Goal: Use online tool/utility

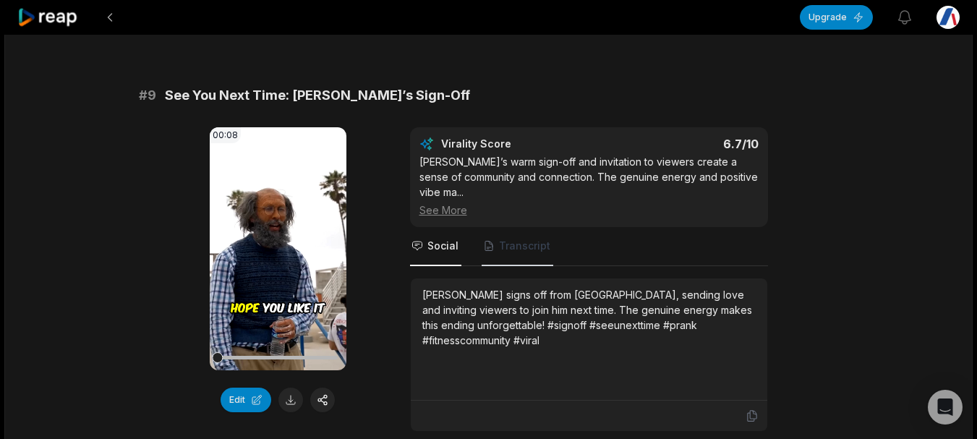
scroll to position [3554, 0]
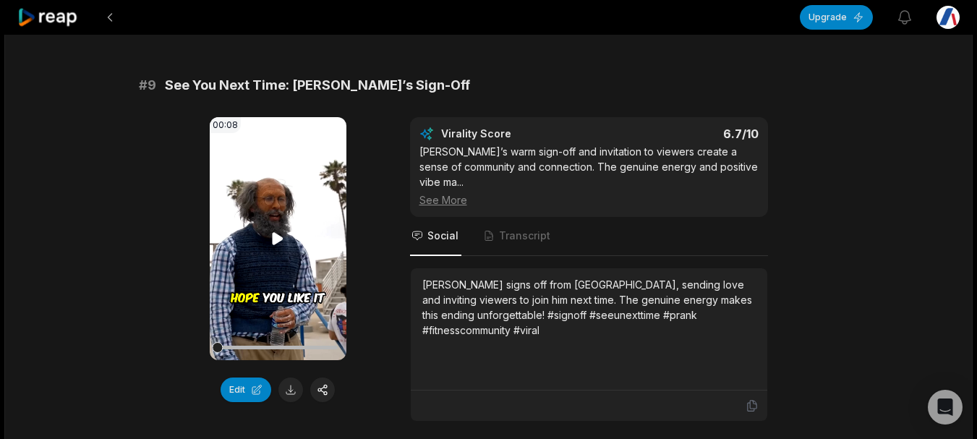
click at [269, 158] on div "00:08 Your browser does not support mp4 format." at bounding box center [278, 238] width 137 height 243
click at [275, 232] on icon at bounding box center [278, 238] width 11 height 12
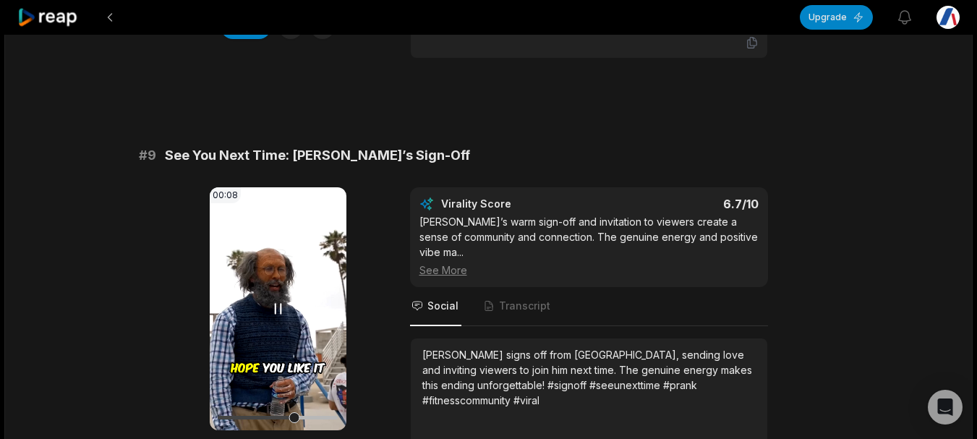
scroll to position [3192, 0]
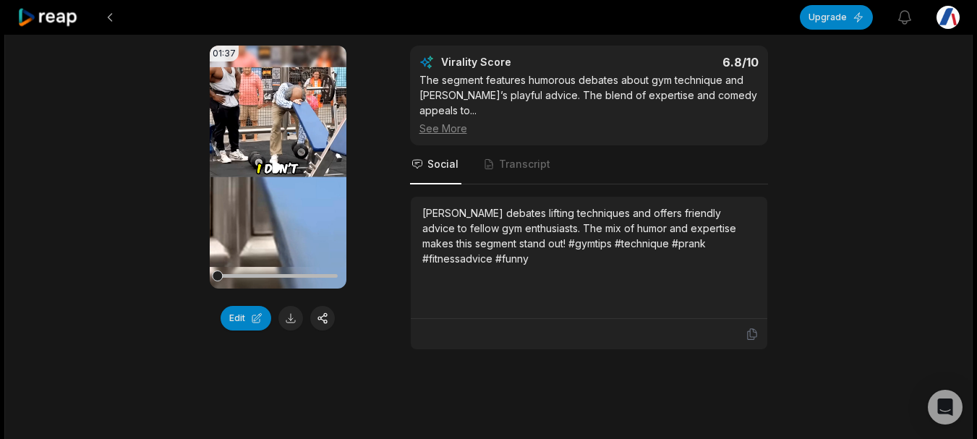
click at [286, 80] on video "Your browser does not support mp4 format." at bounding box center [278, 167] width 137 height 243
click at [276, 158] on icon at bounding box center [277, 166] width 17 height 17
click at [276, 161] on icon at bounding box center [278, 167] width 11 height 12
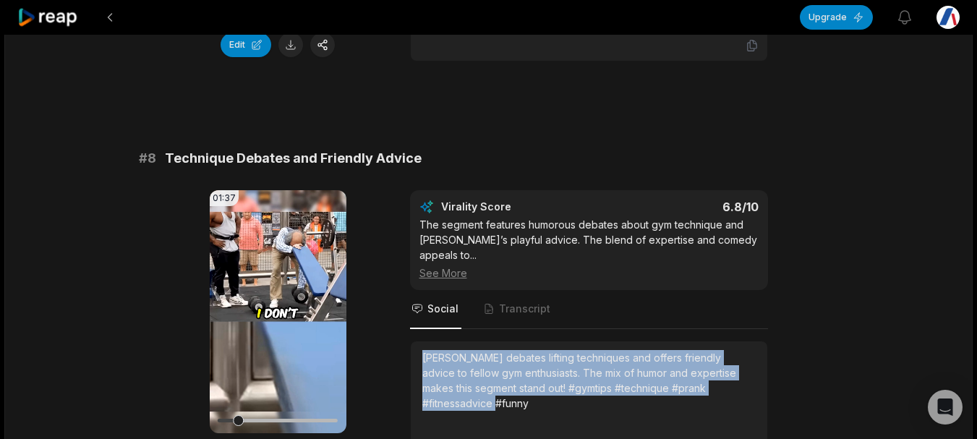
drag, startPoint x: 422, startPoint y: 283, endPoint x: 491, endPoint y: 326, distance: 81.3
click at [492, 350] on div "Anatoly debates lifting techniques and offers friendly advice to fellow gym ent…" at bounding box center [588, 380] width 333 height 61
copy div "Anatoly debates lifting techniques and offers friendly advice to fellow gym ent…"
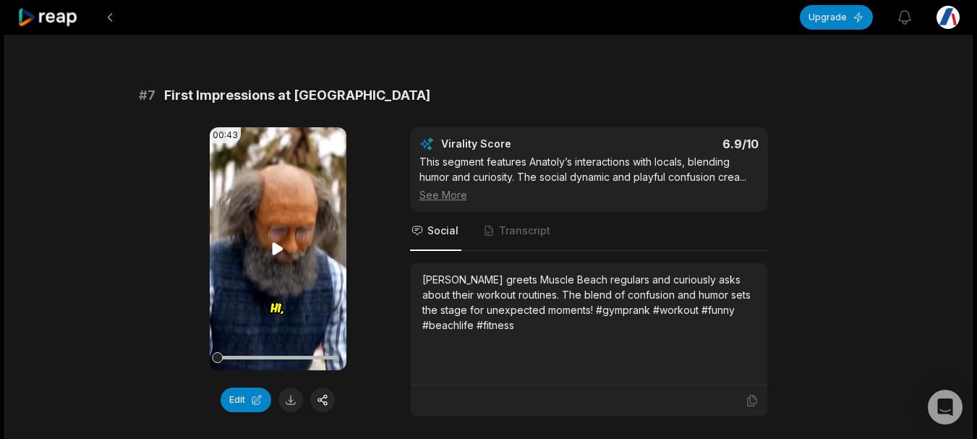
scroll to position [2686, 0]
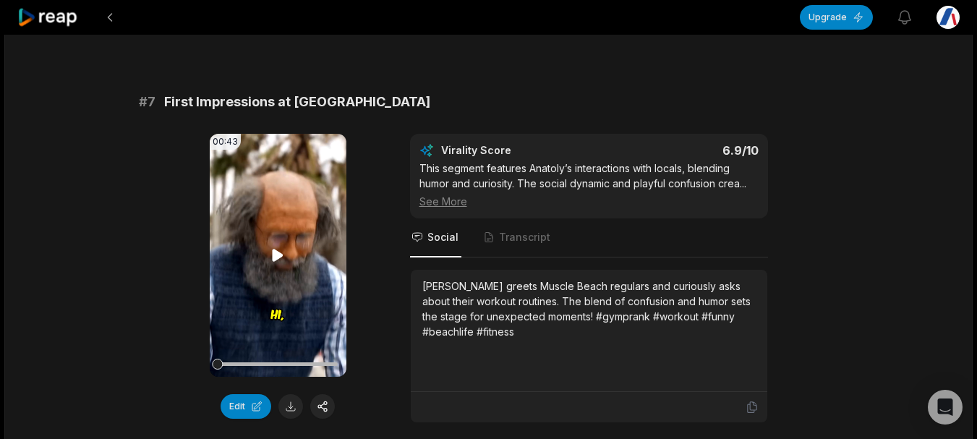
click at [270, 247] on icon at bounding box center [277, 255] width 17 height 17
click at [257, 362] on div at bounding box center [278, 364] width 120 height 4
click at [273, 351] on div at bounding box center [278, 363] width 120 height 25
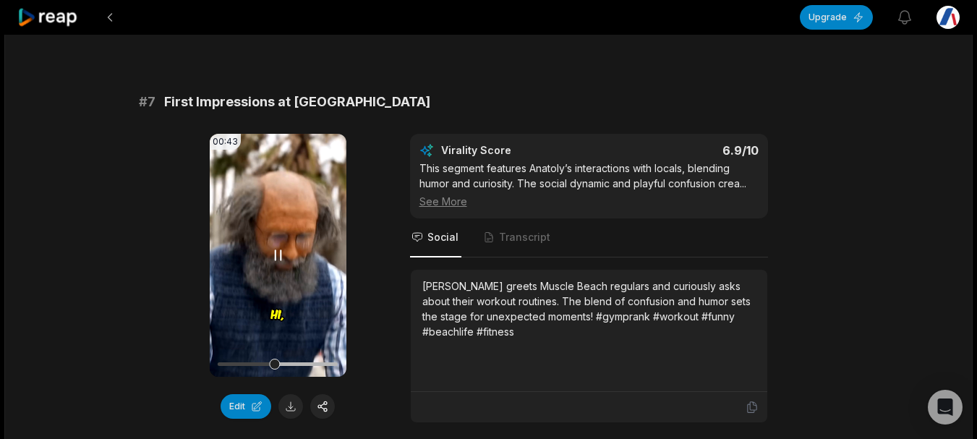
click at [291, 351] on div at bounding box center [278, 363] width 120 height 25
click at [293, 359] on div at bounding box center [293, 364] width 11 height 11
click at [307, 351] on div at bounding box center [278, 363] width 120 height 25
click at [323, 351] on div at bounding box center [278, 363] width 120 height 25
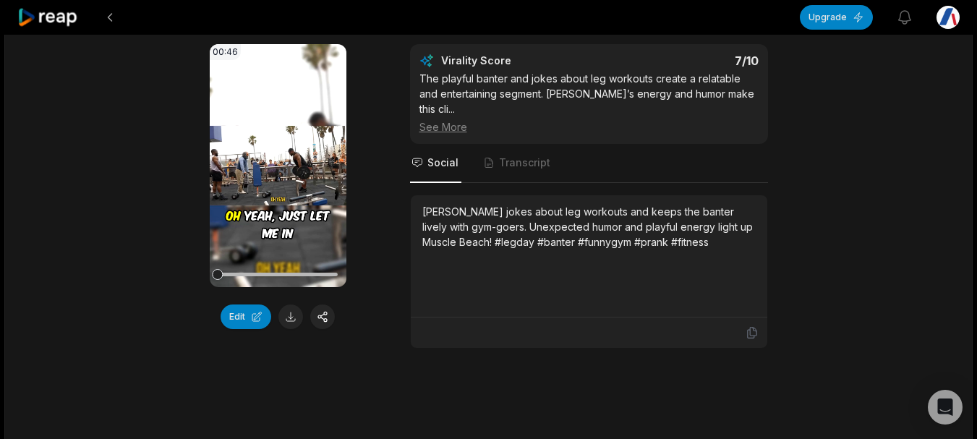
scroll to position [2180, 0]
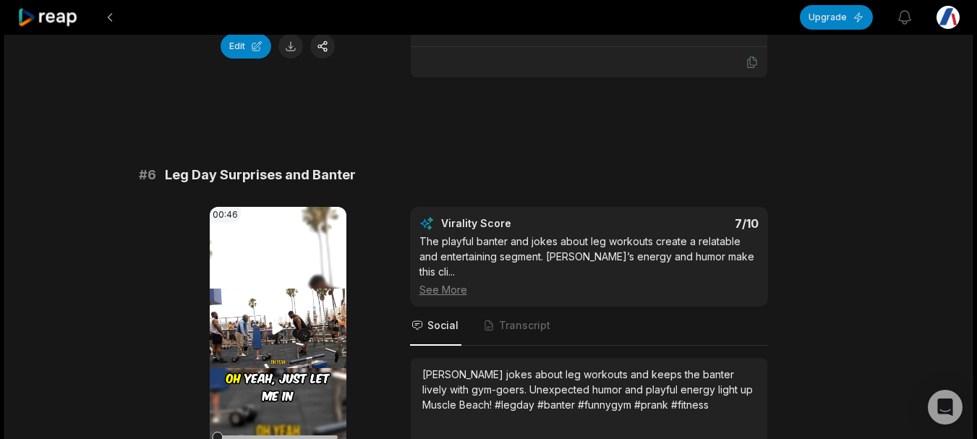
click at [291, 265] on video "Your browser does not support mp4 format." at bounding box center [278, 328] width 137 height 243
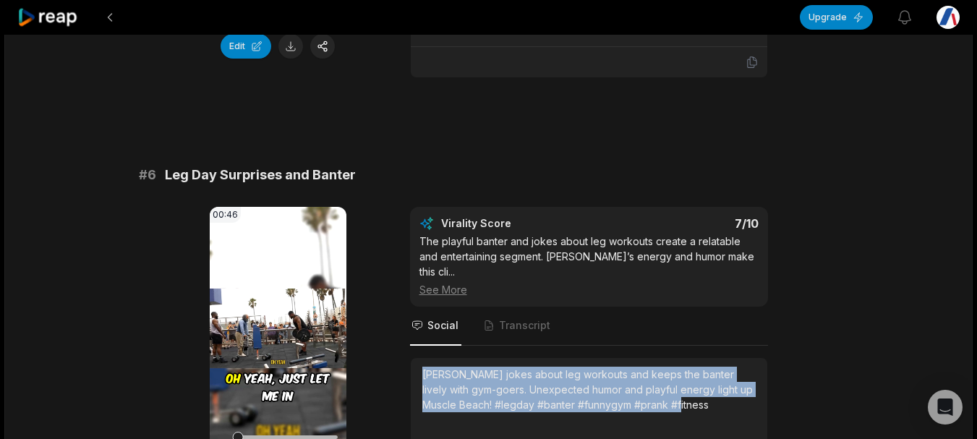
drag, startPoint x: 417, startPoint y: 297, endPoint x: 675, endPoint y: 326, distance: 259.8
click at [675, 358] on div "Anatoly jokes about leg workouts and keeps the banter lively with gym-goers. Un…" at bounding box center [589, 419] width 357 height 122
copy div "Anatoly jokes about leg workouts and keeps the banter lively with gym-goers. Un…"
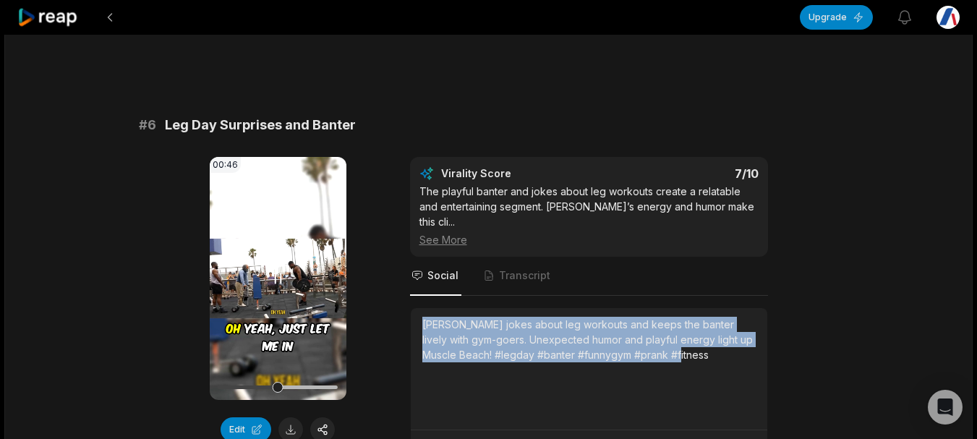
scroll to position [2252, 0]
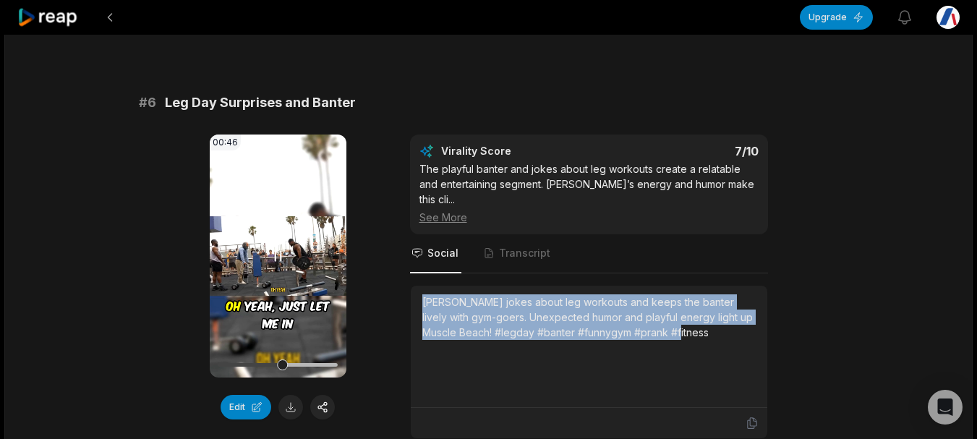
click at [271, 352] on div at bounding box center [278, 364] width 120 height 25
click at [276, 251] on icon at bounding box center [279, 255] width 6 height 9
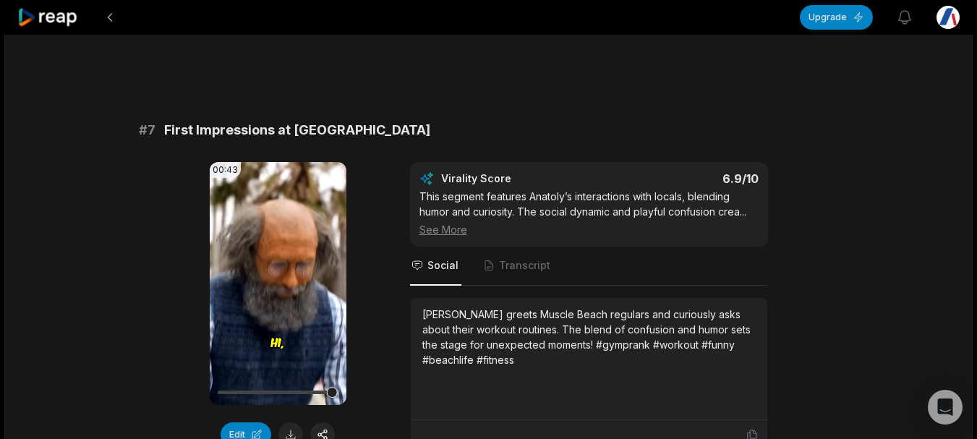
scroll to position [2830, 0]
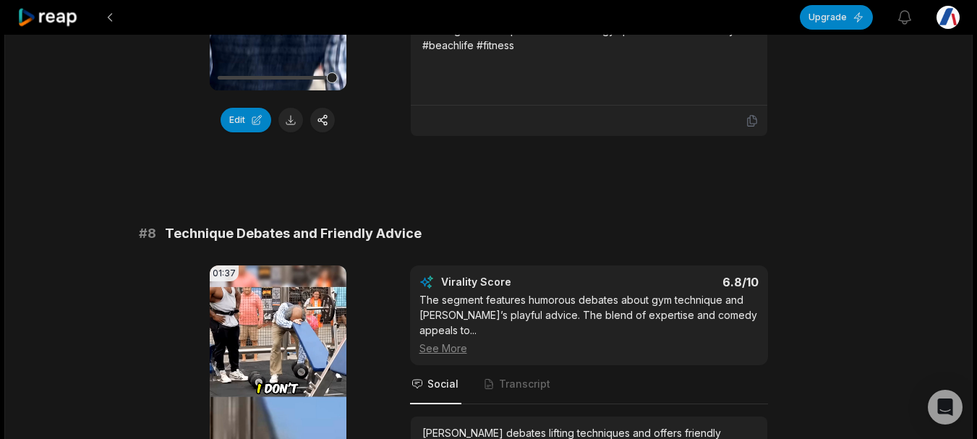
scroll to position [3047, 0]
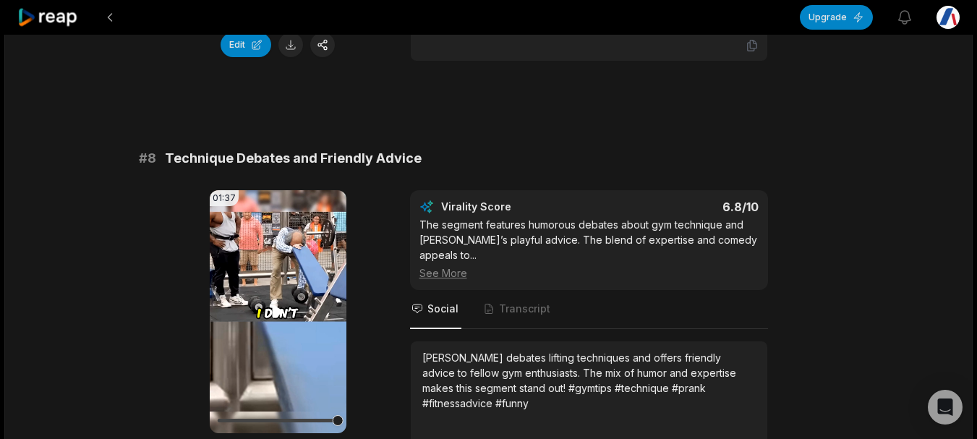
click at [276, 303] on icon at bounding box center [277, 311] width 17 height 17
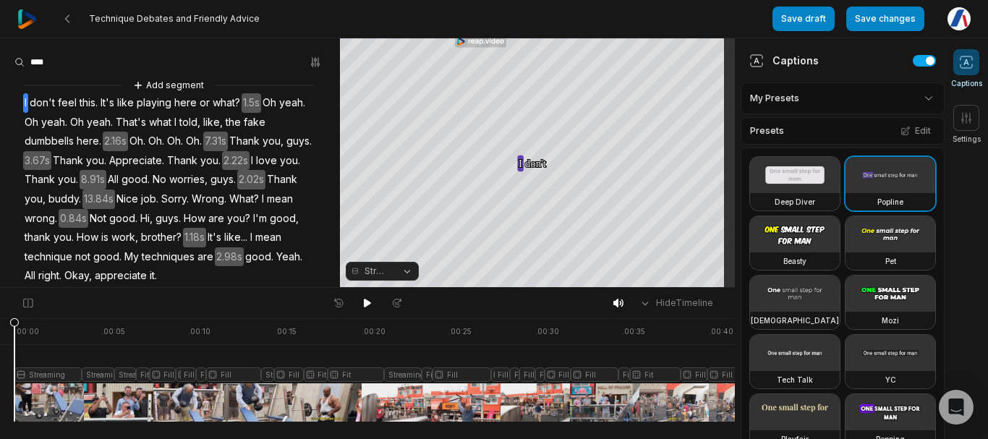
drag, startPoint x: 30, startPoint y: 406, endPoint x: 0, endPoint y: 411, distance: 30.8
click at [0, 411] on div ". 00:00 . 00:05 . 00:10 . 00:15 . 00:20 . 00:25 . 00:30 . 00:35 . 00:40 . 00:45…" at bounding box center [367, 378] width 735 height 121
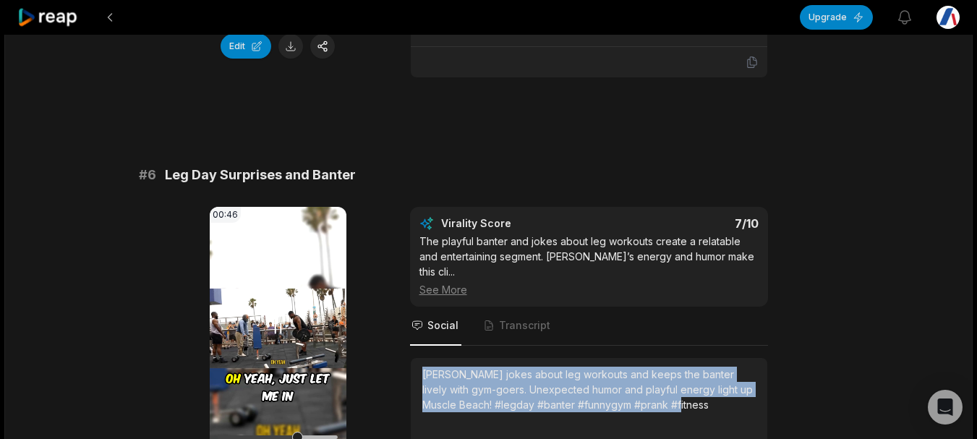
click at [273, 320] on icon at bounding box center [277, 328] width 17 height 17
